Goal: Information Seeking & Learning: Learn about a topic

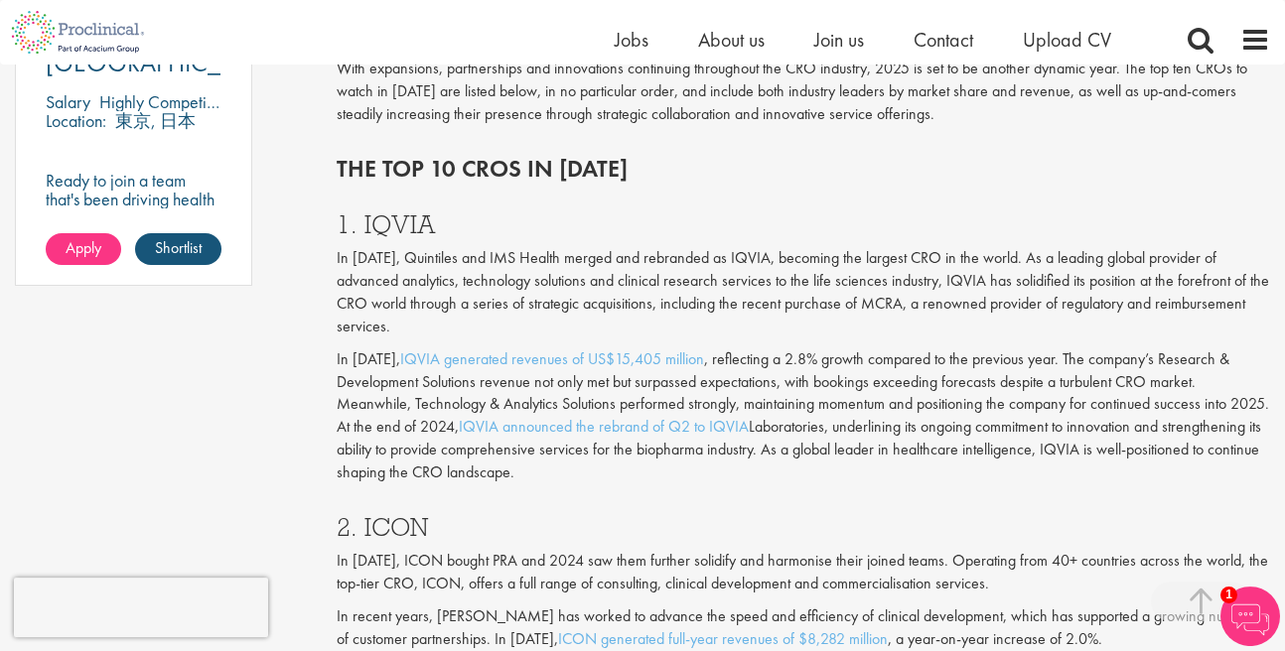
scroll to position [1584, 0]
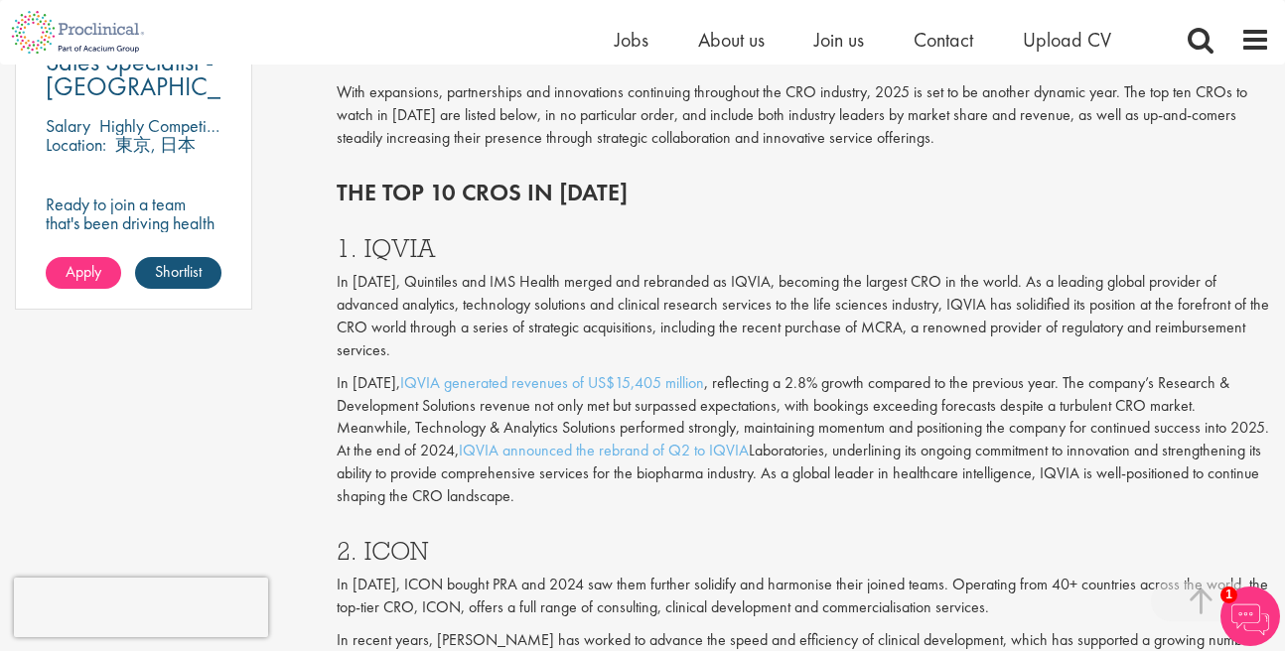
drag, startPoint x: 364, startPoint y: 226, endPoint x: 446, endPoint y: 226, distance: 81.4
click at [446, 235] on h3 "1. IQVIA" at bounding box center [804, 248] width 934 height 26
copy h3 "IQVIA"
click at [389, 538] on h3 "2. ICON" at bounding box center [804, 551] width 934 height 26
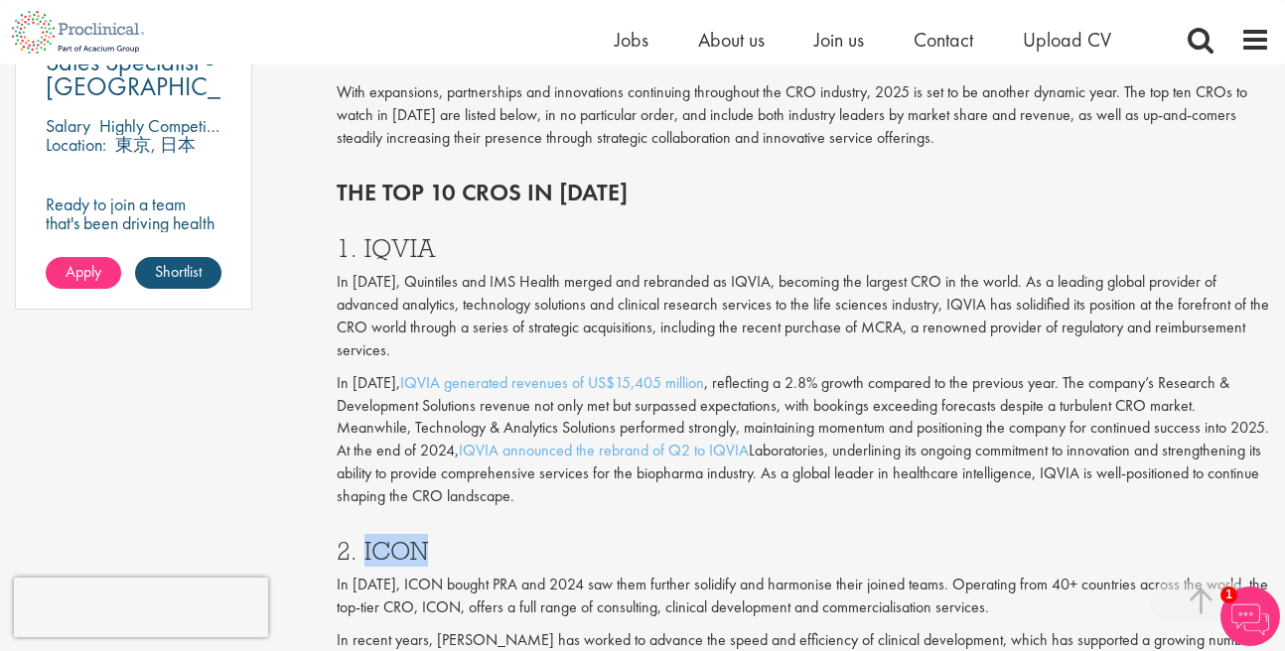
copy h3 "ICON"
click at [735, 271] on p "In [DATE], Quintiles and IMS Health merged and rebranded as IQVIA, becoming the…" at bounding box center [804, 316] width 934 height 90
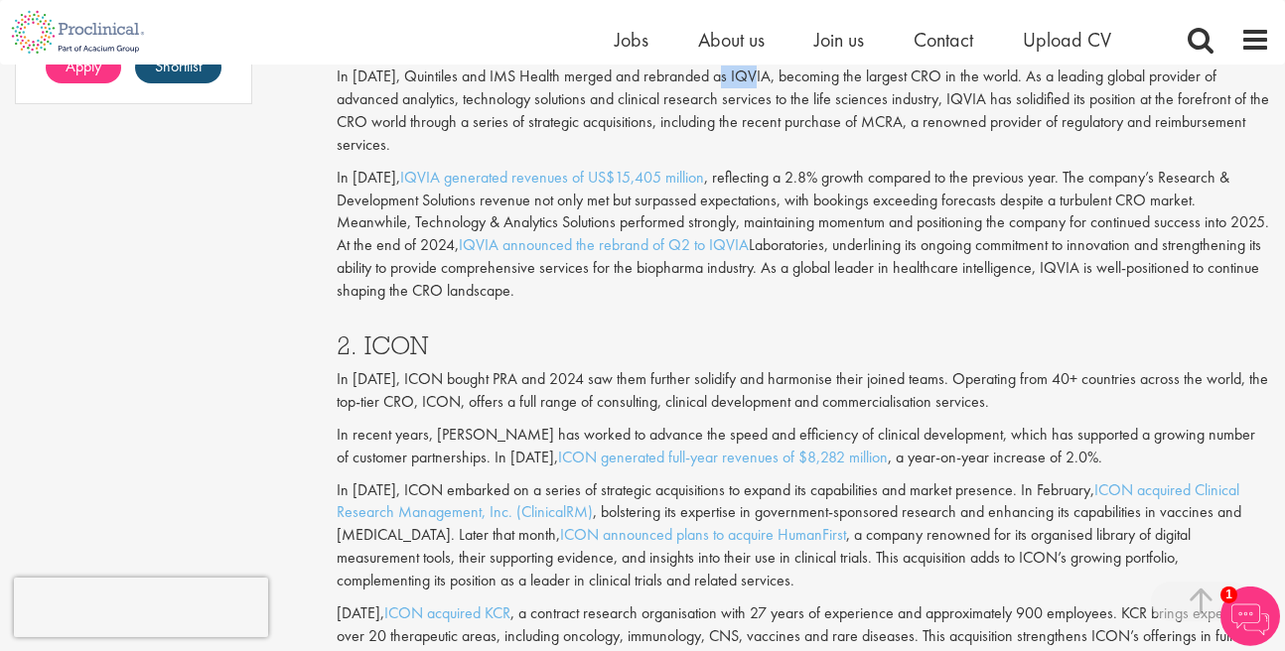
scroll to position [1811, 0]
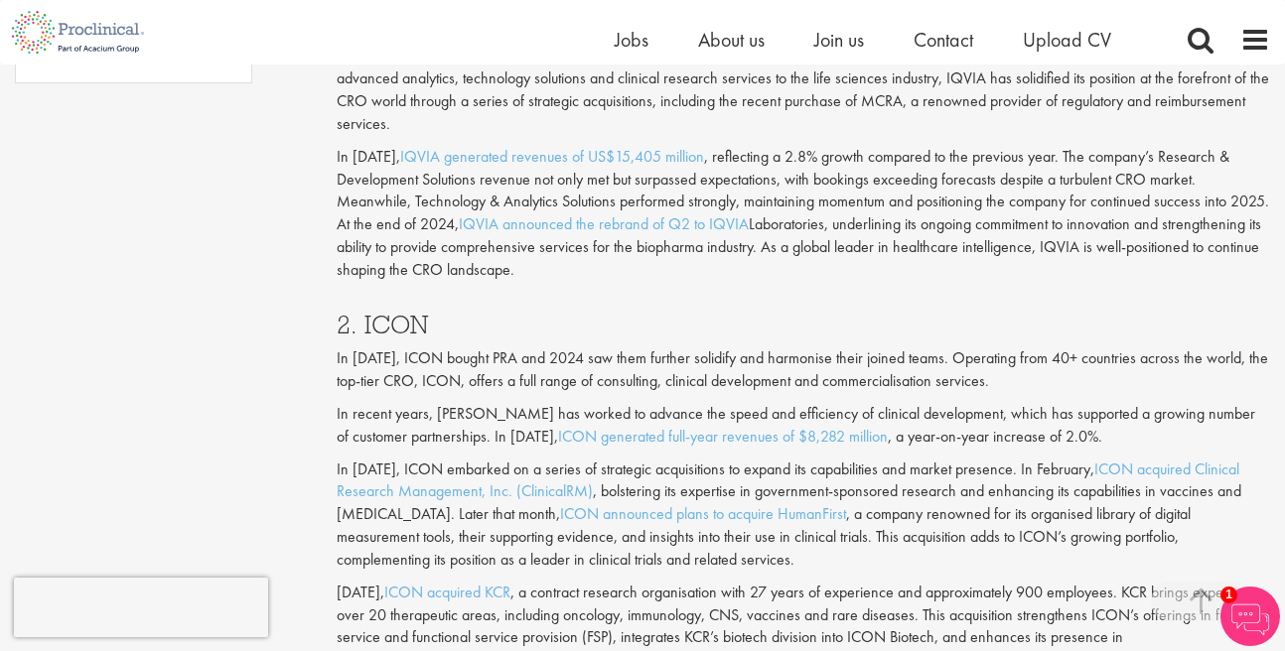
click at [393, 312] on h3 "2. ICON" at bounding box center [804, 325] width 934 height 26
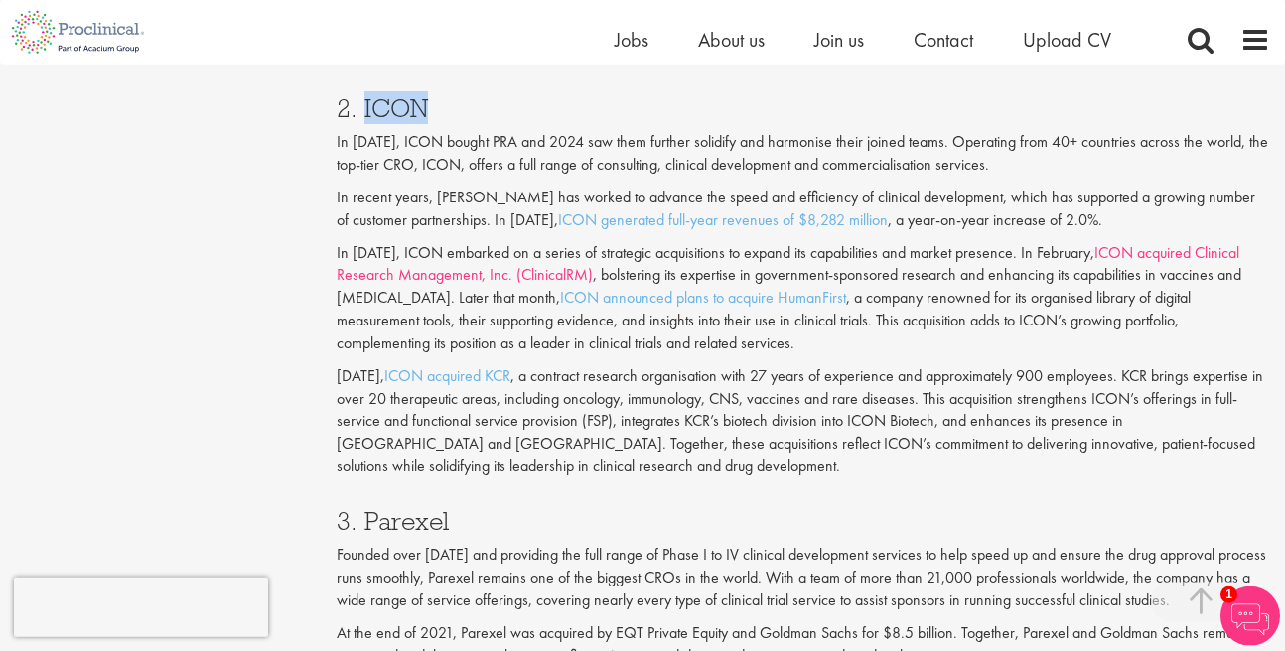
scroll to position [2037, 0]
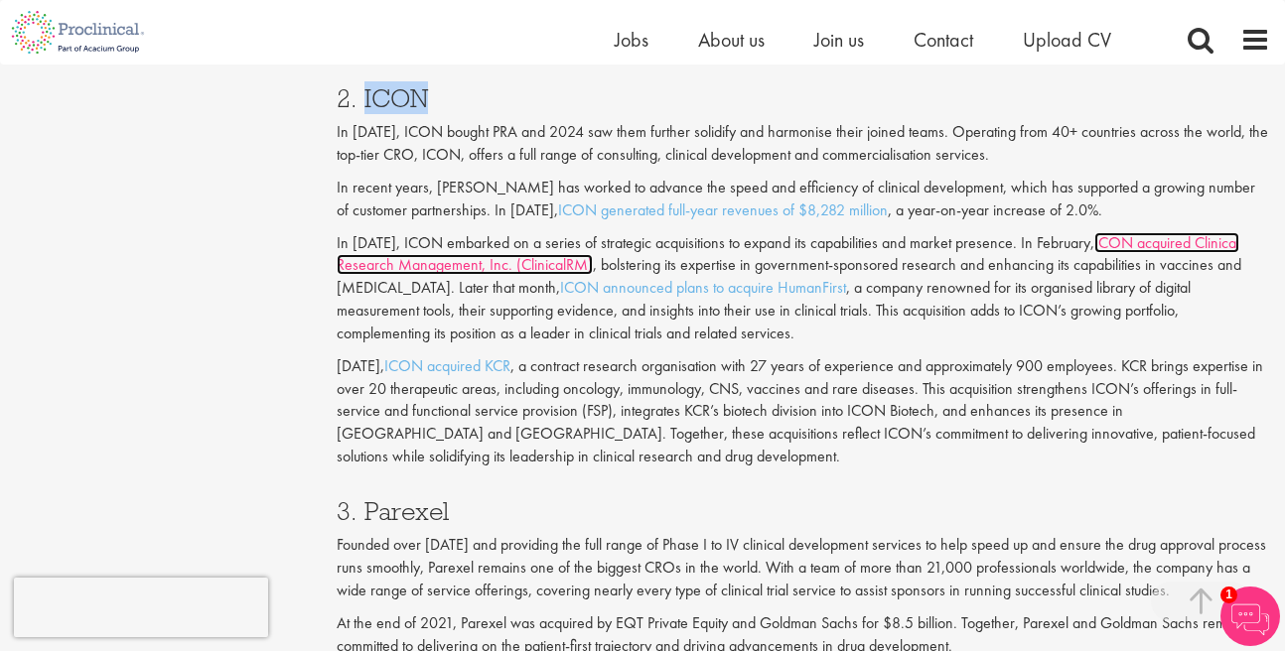
click at [478, 232] on link "ICON acquired Clinical Research Management, Inc. (ClinicalRM)" at bounding box center [788, 254] width 902 height 44
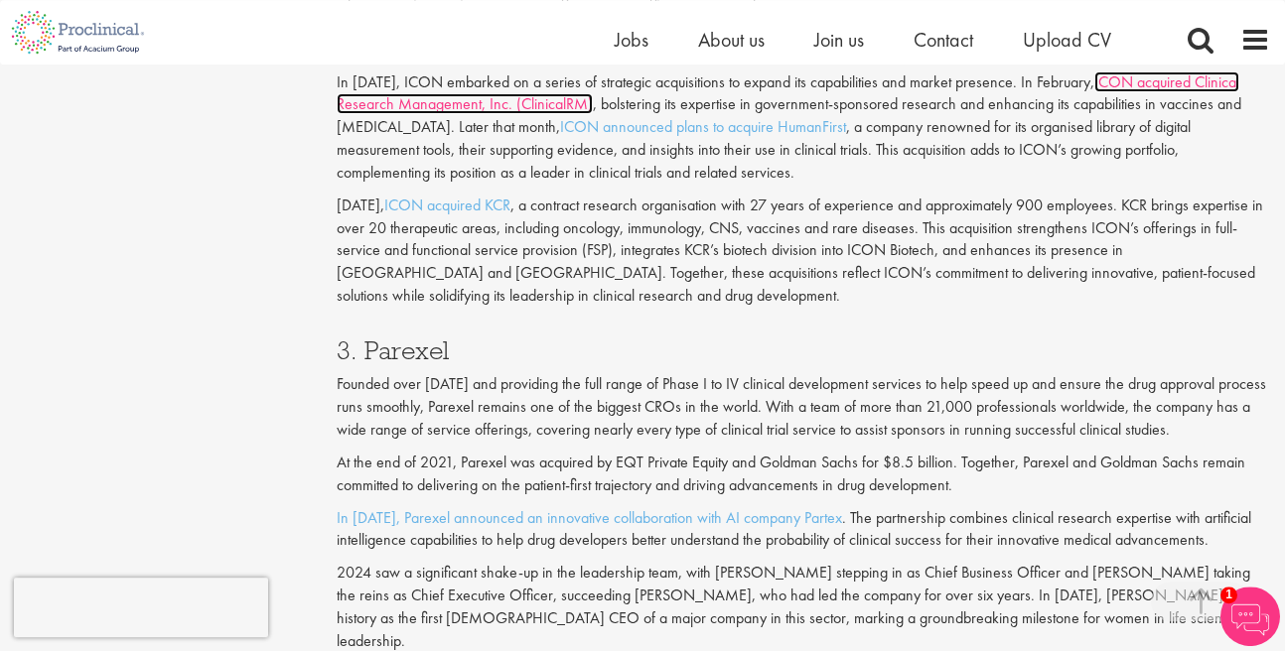
scroll to position [2263, 0]
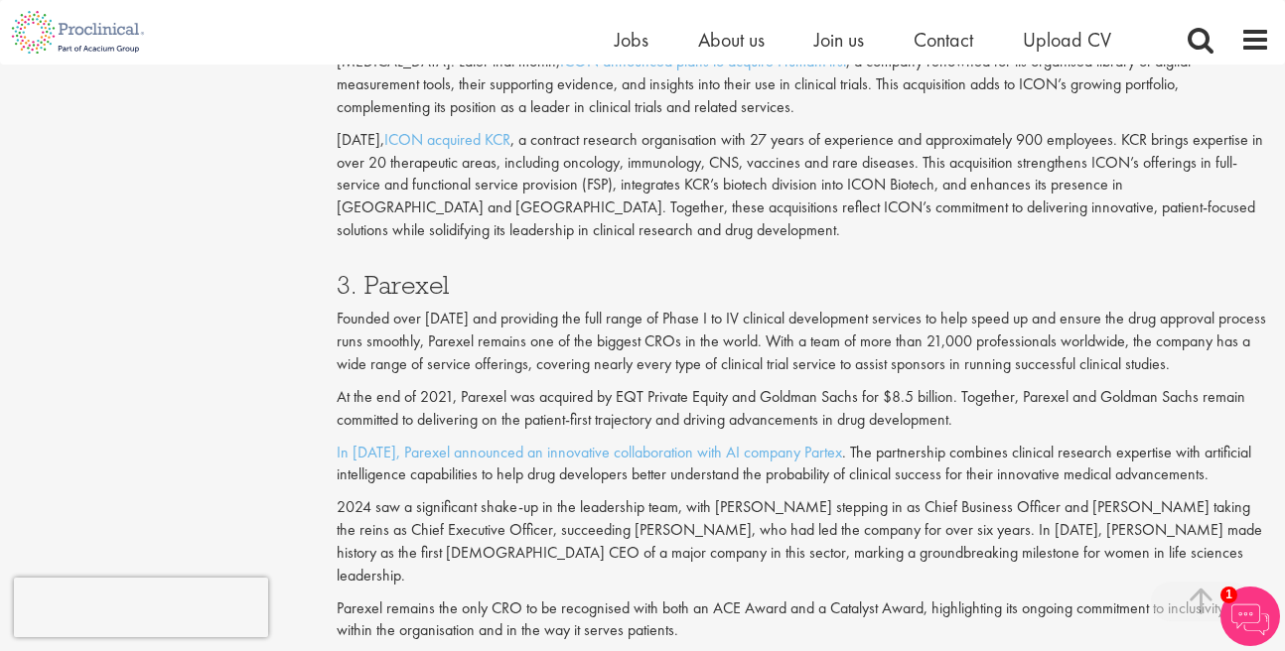
click at [429, 272] on h3 "3. Parexel" at bounding box center [804, 285] width 934 height 26
copy h3 "Parexel"
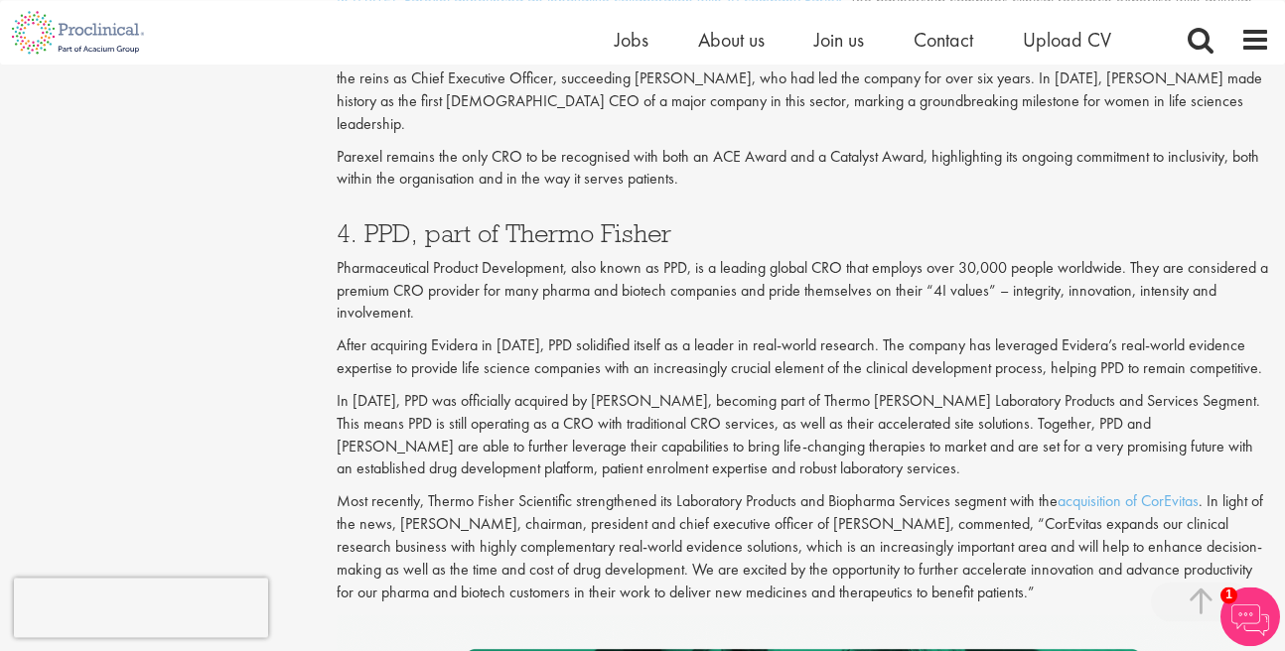
scroll to position [2716, 0]
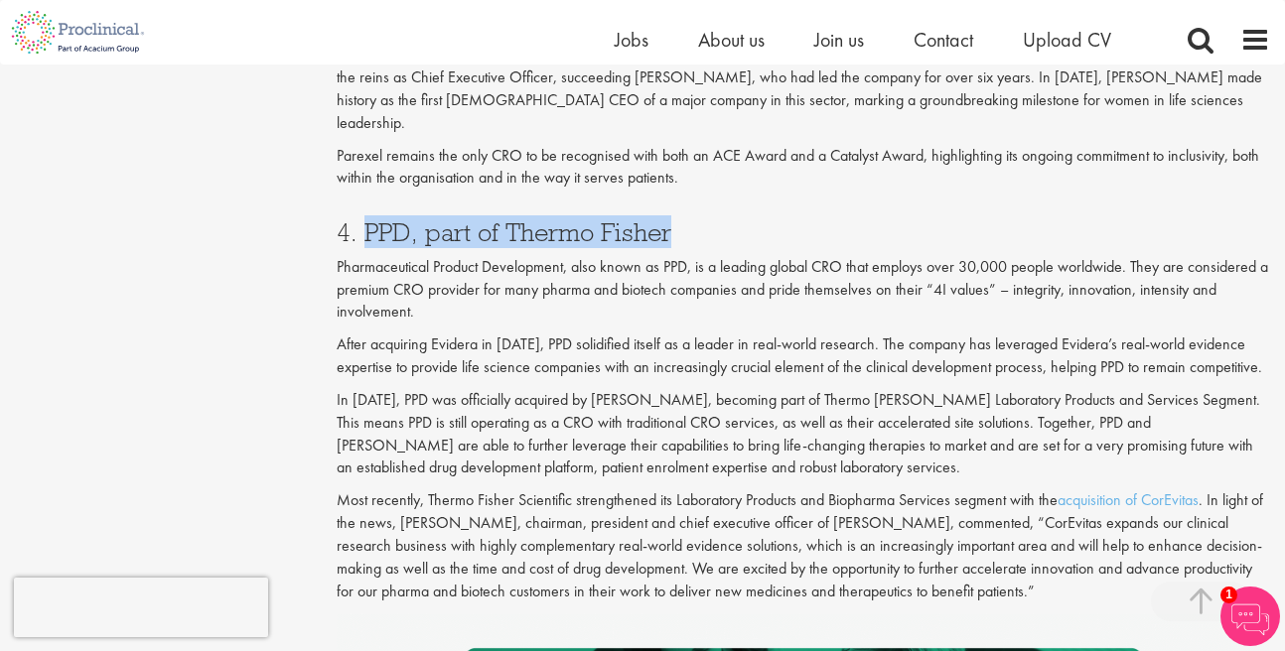
drag, startPoint x: 363, startPoint y: 162, endPoint x: 695, endPoint y: 159, distance: 331.6
click at [680, 219] on h3 "4. PPD, part of Thermo Fisher" at bounding box center [804, 232] width 934 height 26
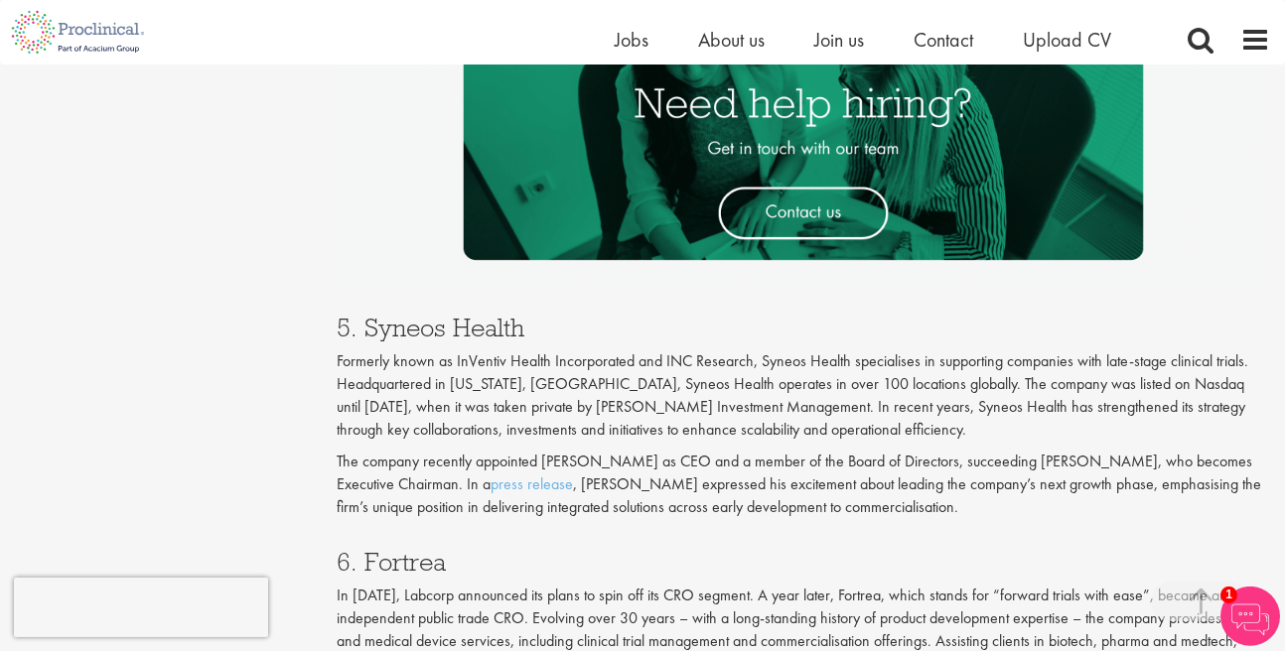
scroll to position [3395, 0]
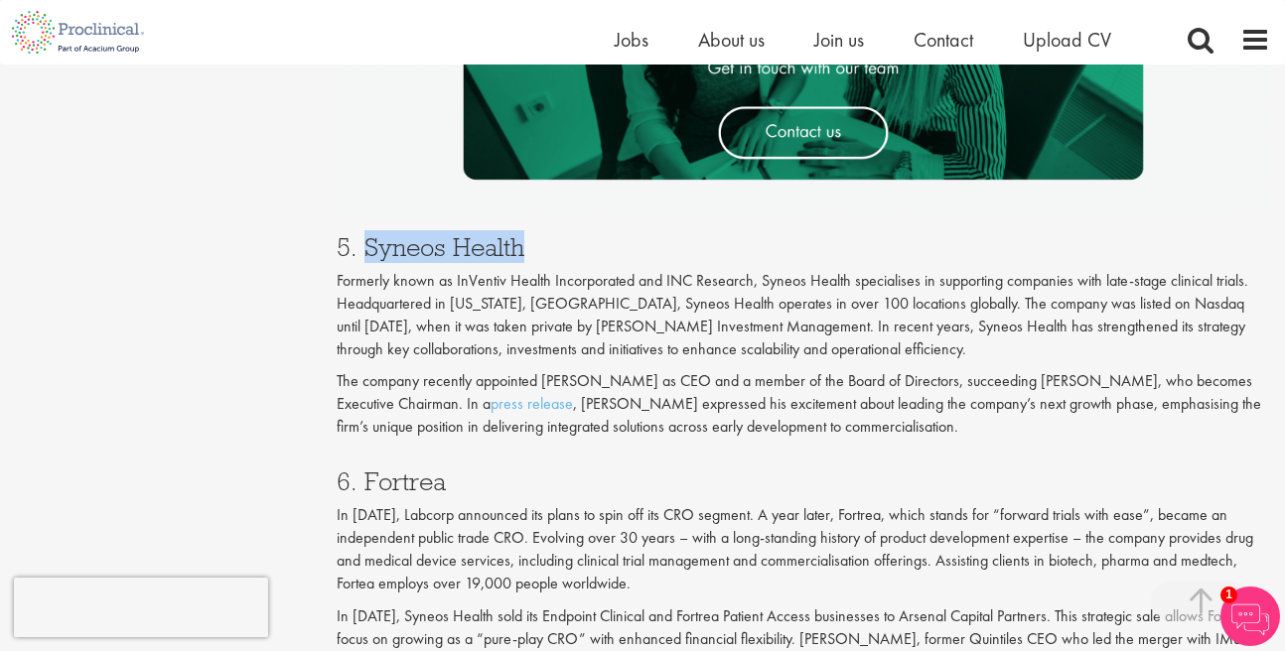
drag, startPoint x: 364, startPoint y: 182, endPoint x: 527, endPoint y: 181, distance: 162.8
click at [527, 234] on h3 "5. Syneos Health" at bounding box center [804, 247] width 934 height 26
copy h3 "Syneos Health"
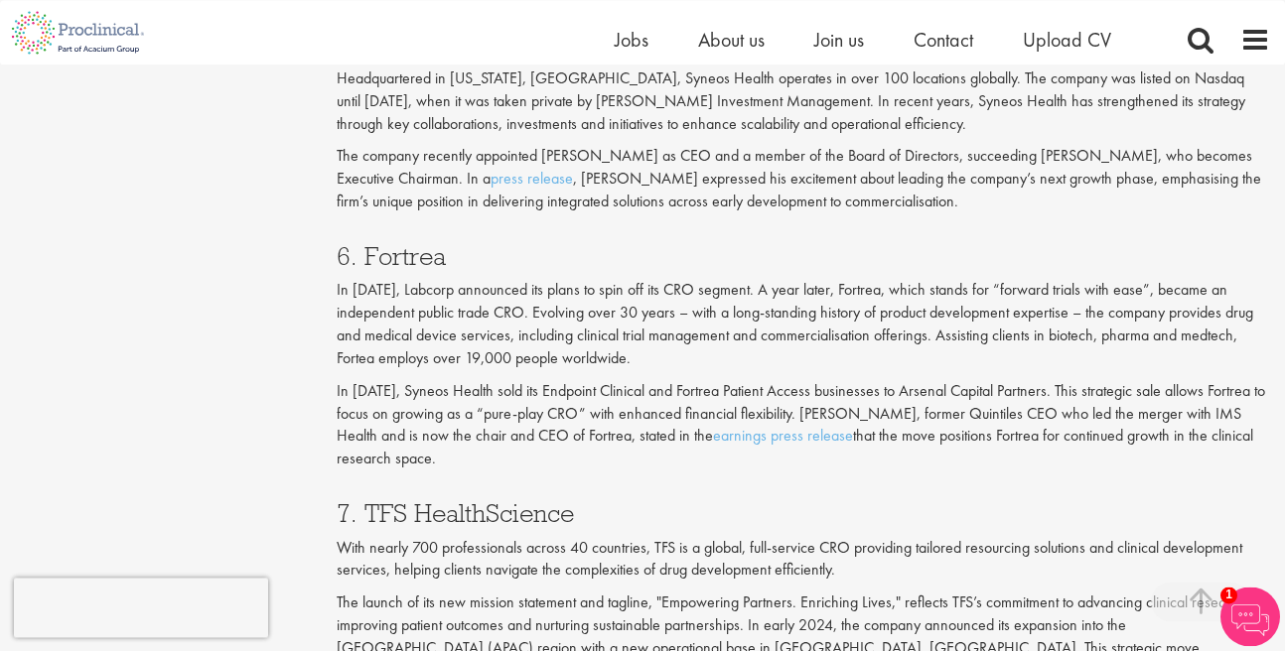
scroll to position [3621, 0]
click at [409, 242] on h3 "6. Fortrea" at bounding box center [804, 255] width 934 height 26
copy h3 "Fortrea"
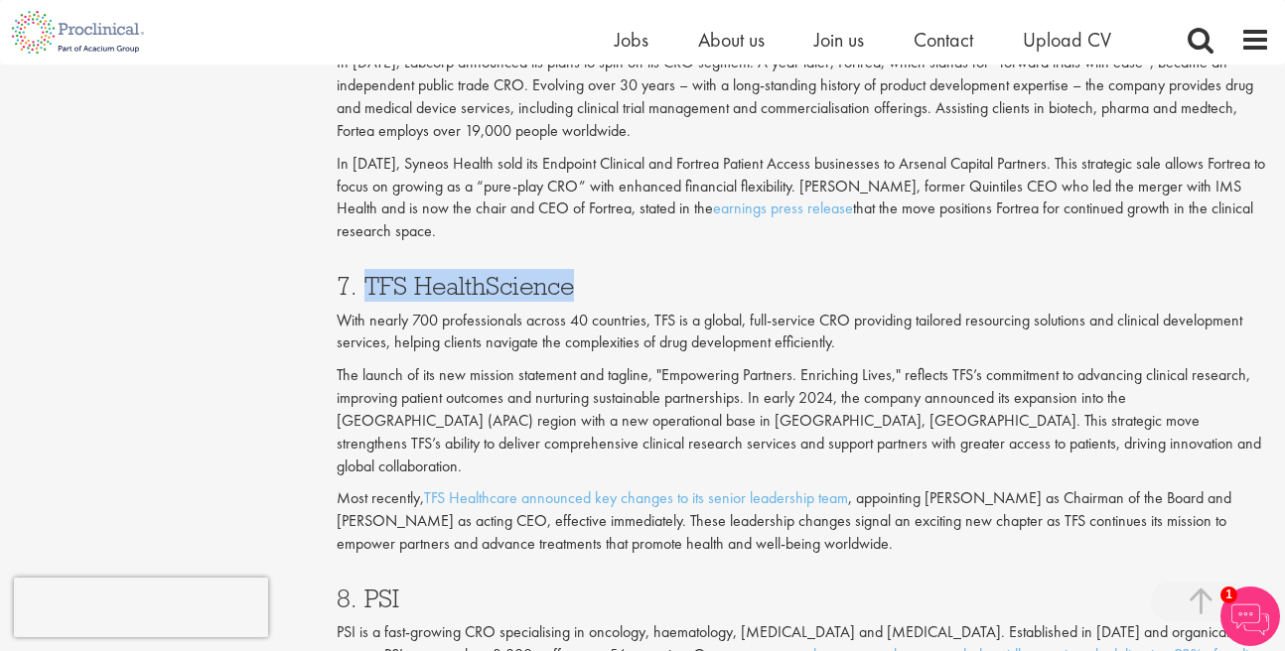
drag, startPoint x: 363, startPoint y: 215, endPoint x: 609, endPoint y: 215, distance: 246.2
click at [609, 273] on h3 "7. TFS HealthScience" at bounding box center [804, 286] width 934 height 26
copy h3 "TFS HealthScience"
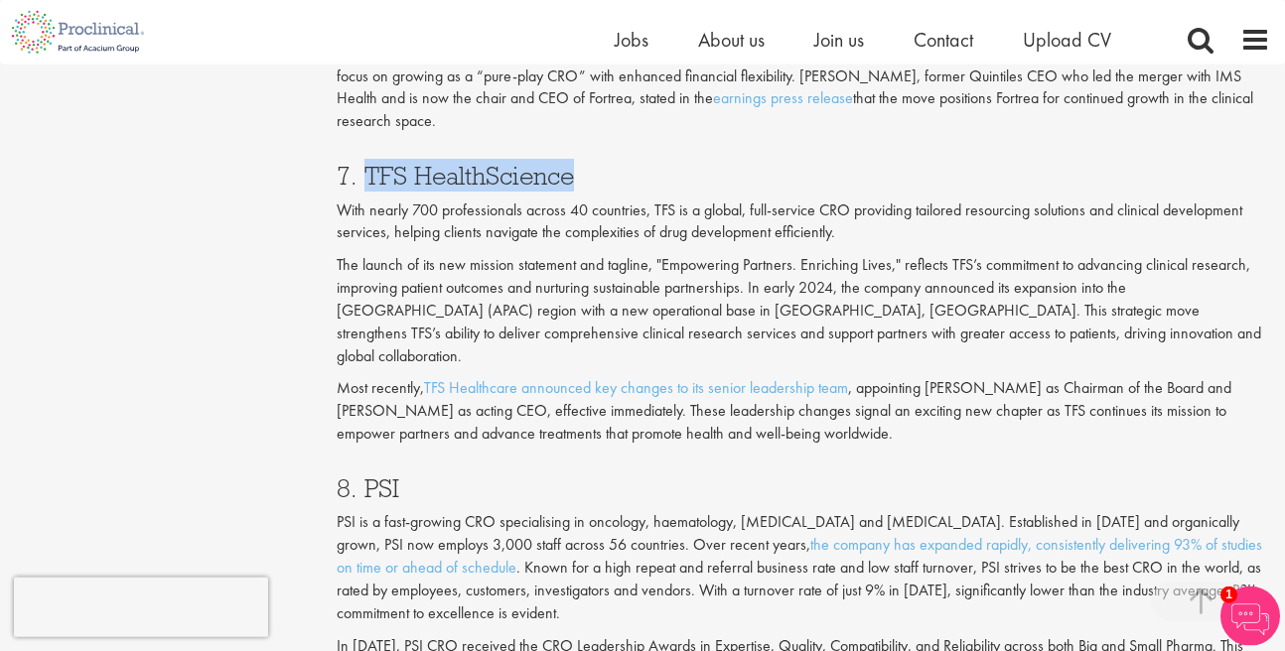
scroll to position [4187, 0]
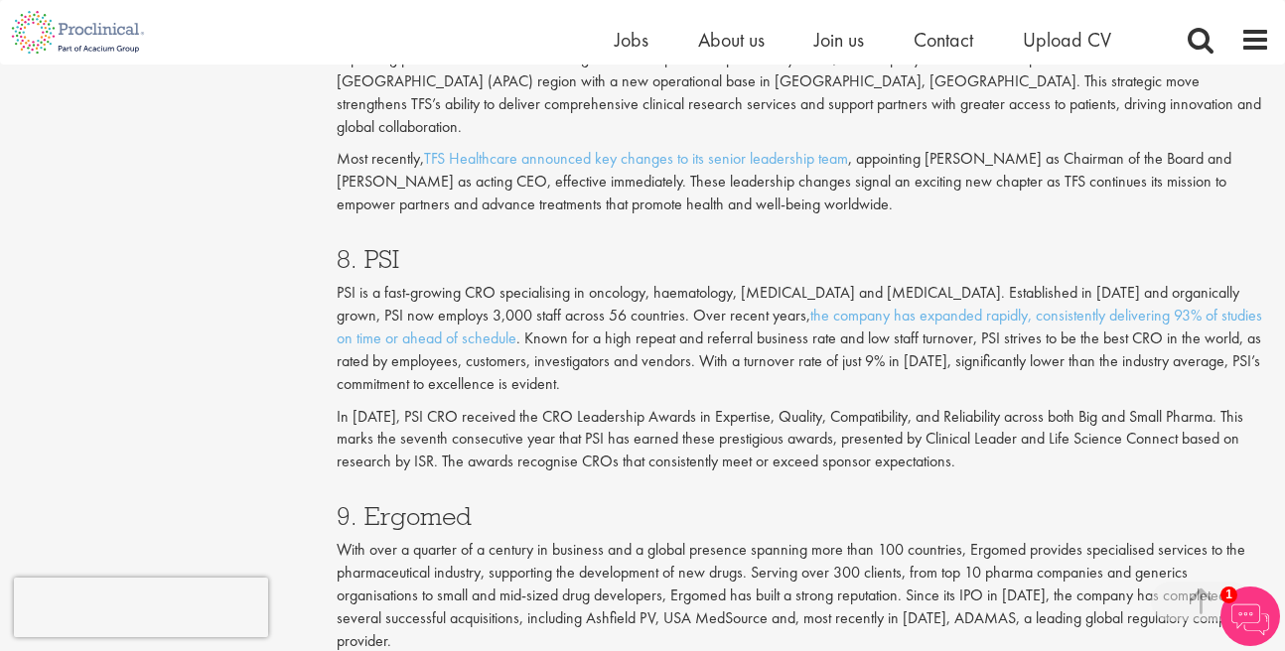
click at [373, 246] on h3 "8. PSI" at bounding box center [804, 259] width 934 height 26
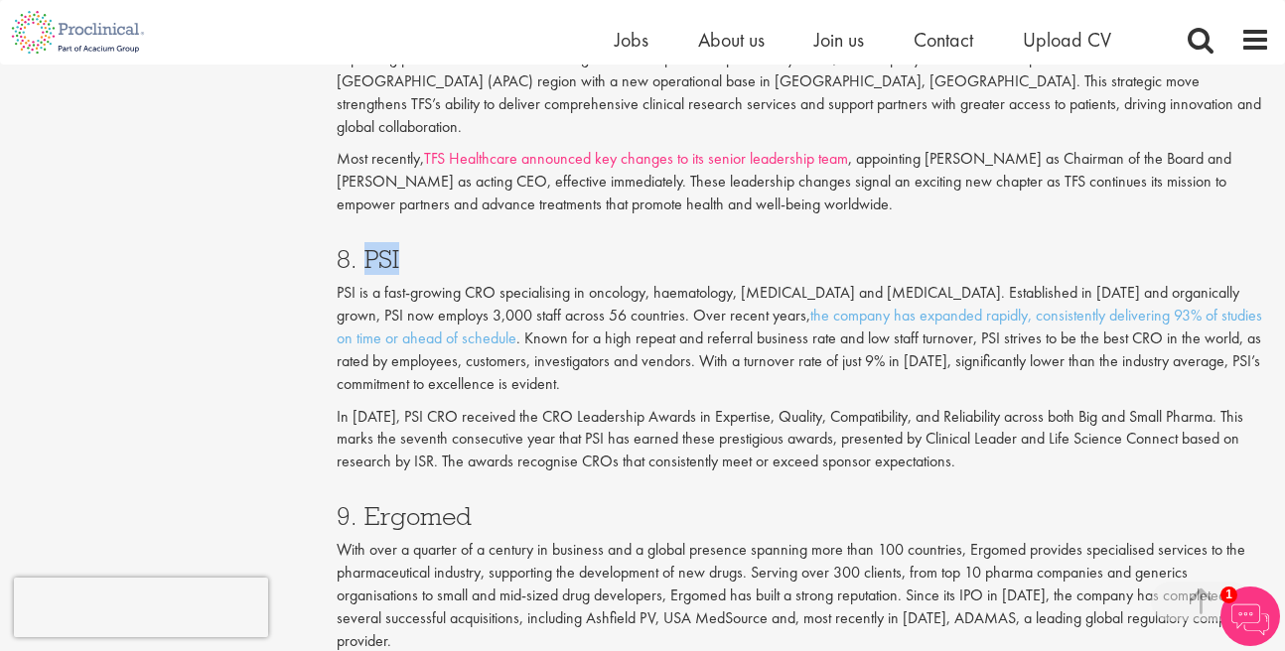
copy h3 "PSI"
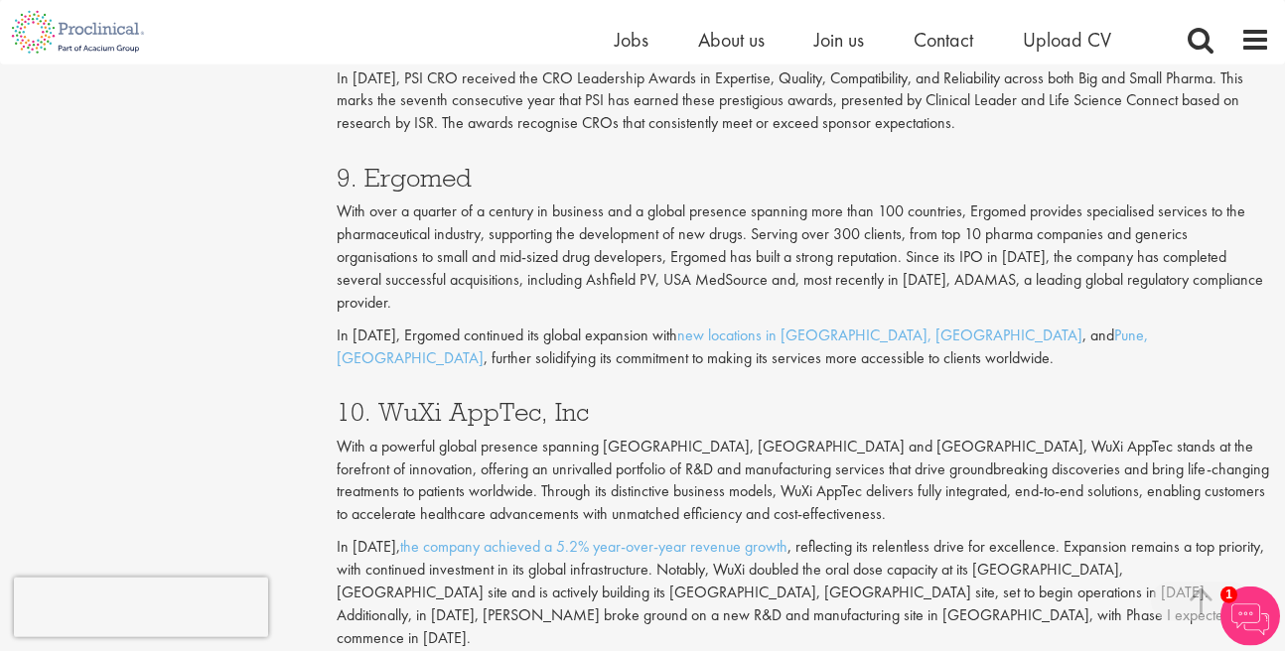
scroll to position [4527, 0]
click at [419, 164] on h3 "9. Ergomed" at bounding box center [804, 177] width 934 height 26
copy h3 "Ergomed"
drag, startPoint x: 380, startPoint y: 322, endPoint x: 585, endPoint y: 336, distance: 205.0
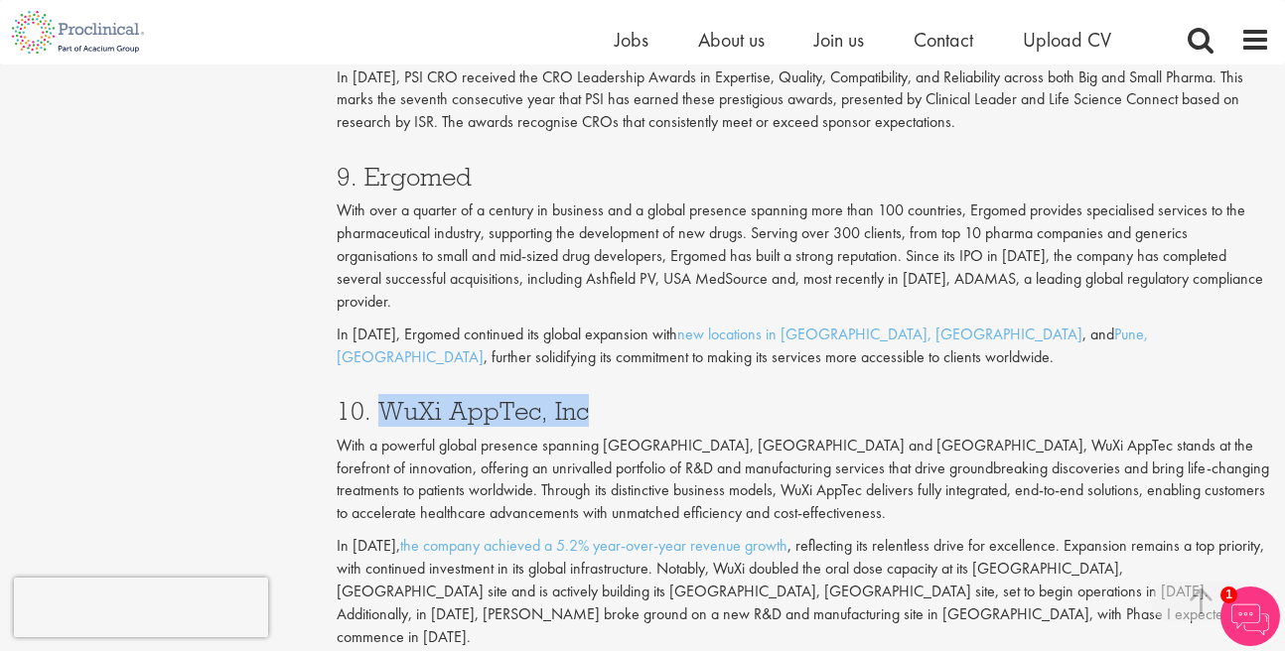
click at [585, 398] on h3 "10. WuXi AppTec, Inc" at bounding box center [804, 411] width 934 height 26
copy h3 "WuXi AppTec, Inc"
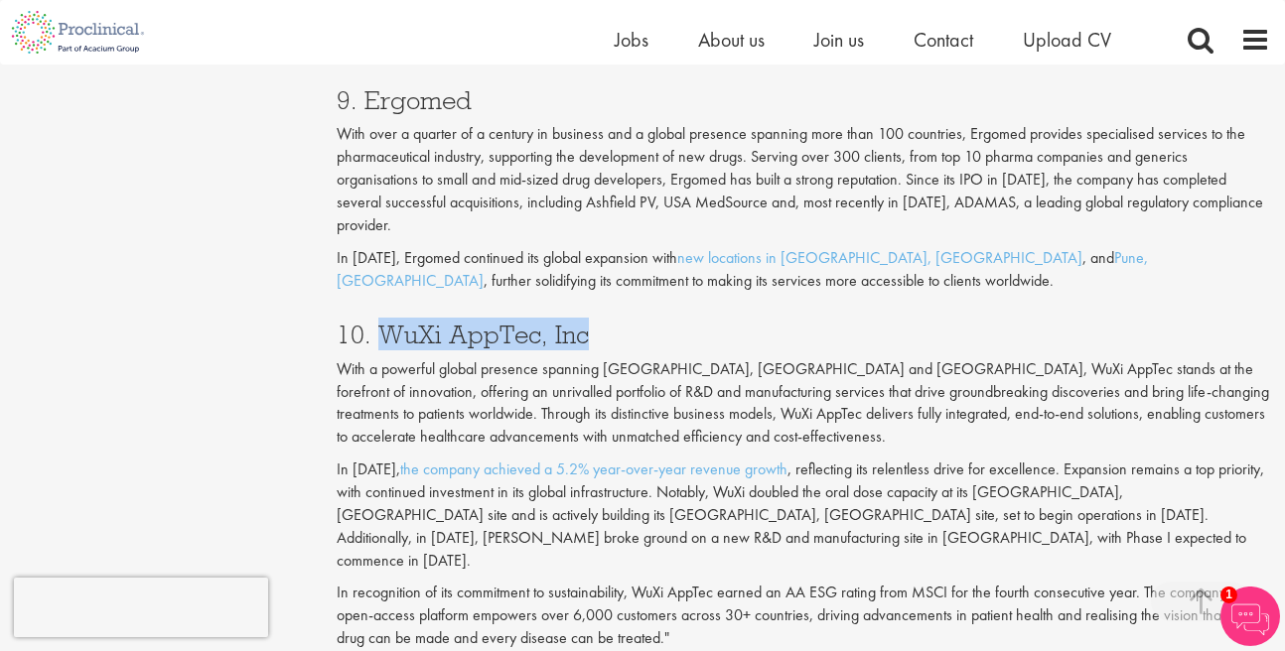
scroll to position [4866, 0]
